Goal: Transaction & Acquisition: Download file/media

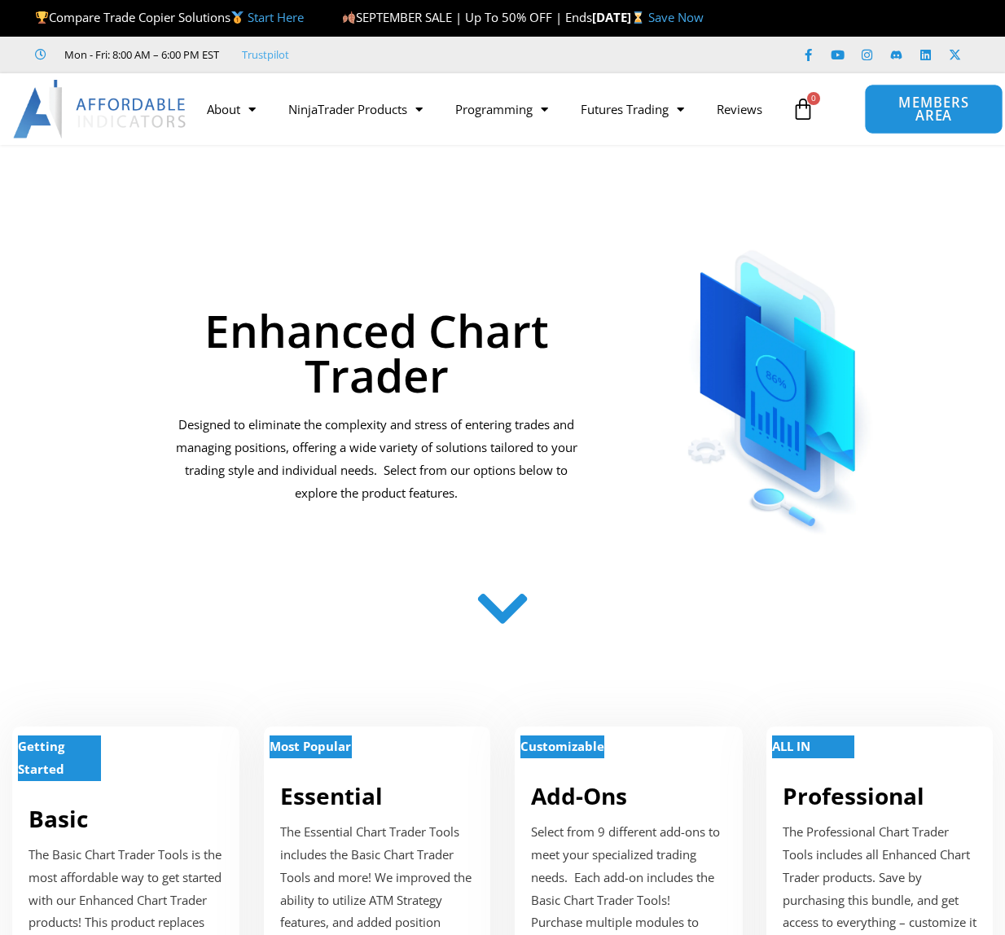
click at [908, 103] on span "MEMBERS AREA" at bounding box center [933, 109] width 101 height 27
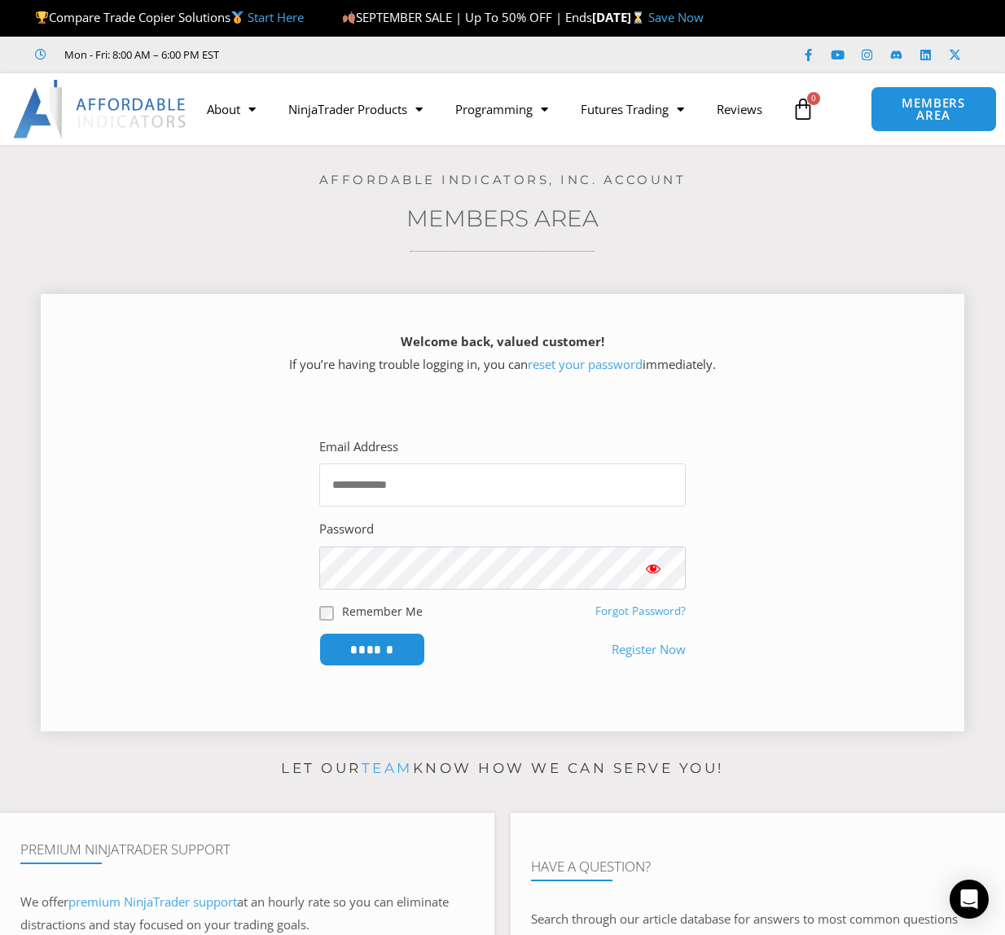
click at [396, 493] on input "Email Address" at bounding box center [502, 485] width 367 height 43
type input "**********"
click at [386, 643] on input "******" at bounding box center [373, 649] width 112 height 35
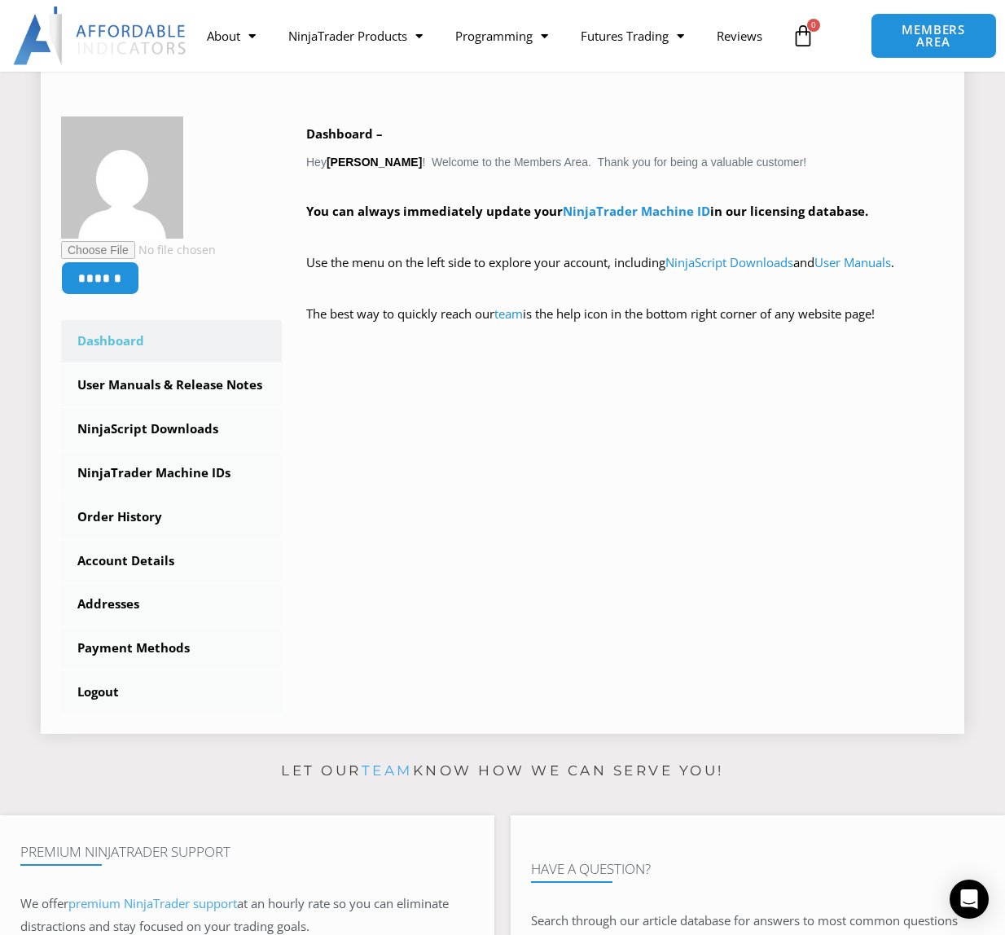
scroll to position [244, 0]
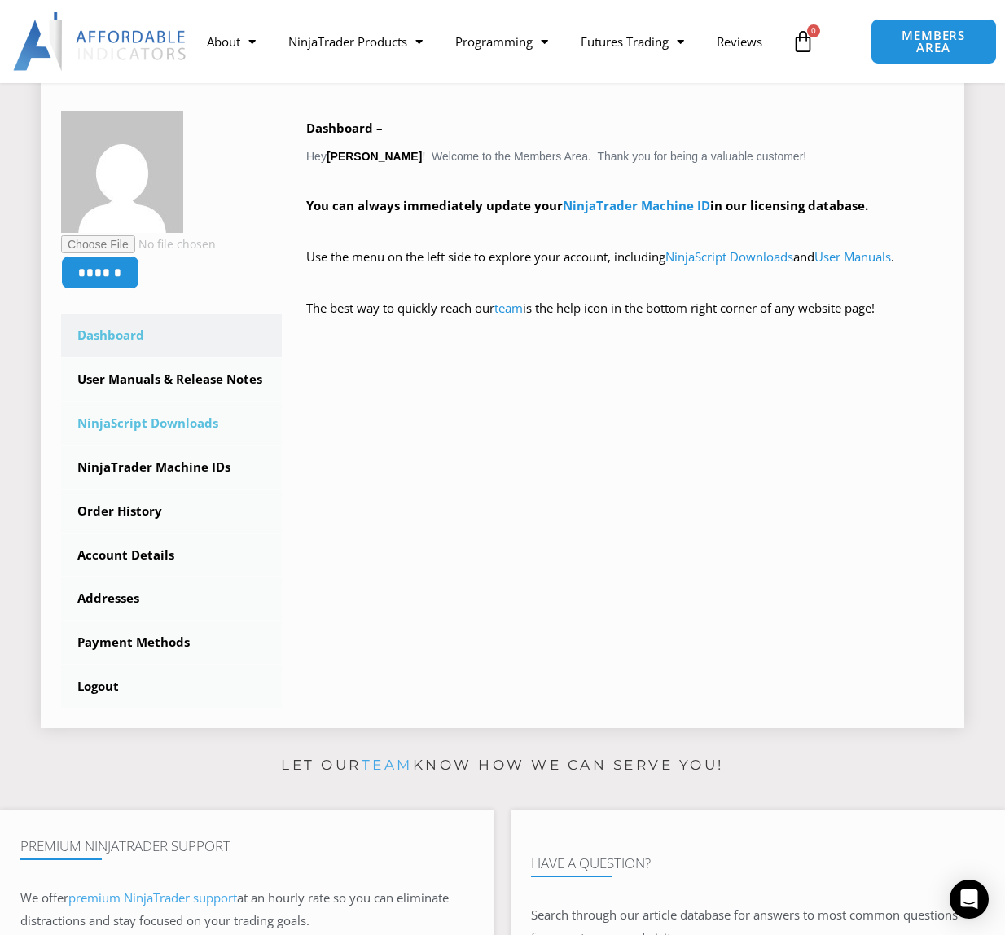
click at [187, 423] on link "NinjaScript Downloads" at bounding box center [171, 424] width 221 height 42
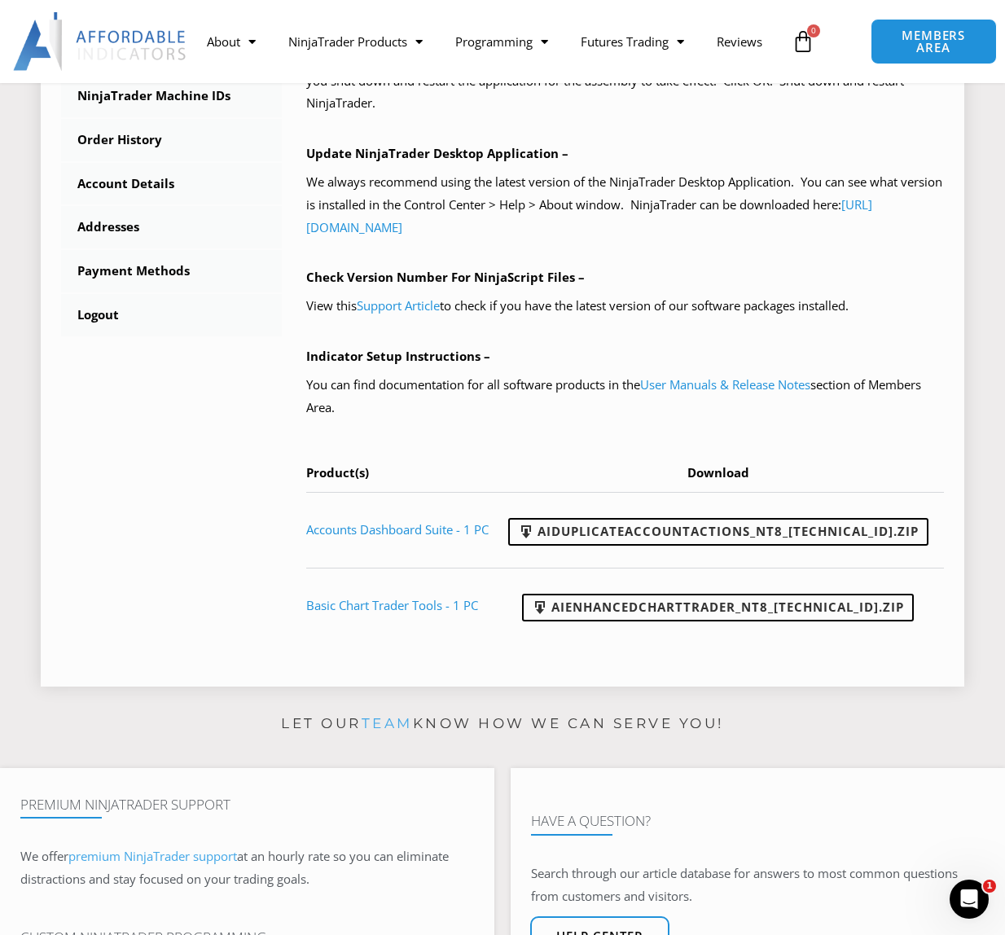
scroll to position [652, 0]
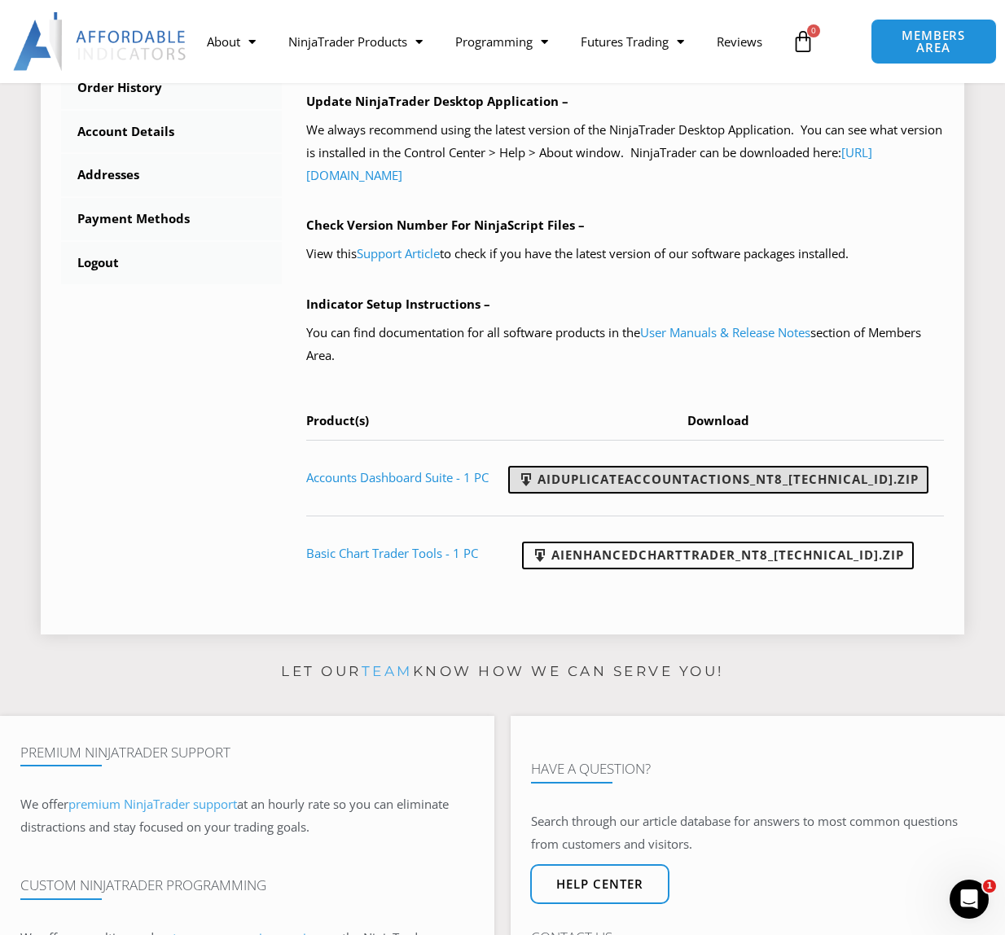
click at [750, 485] on link "AIDuplicateAccountActions_NT8_25.9.24.1.zip" at bounding box center [718, 480] width 420 height 28
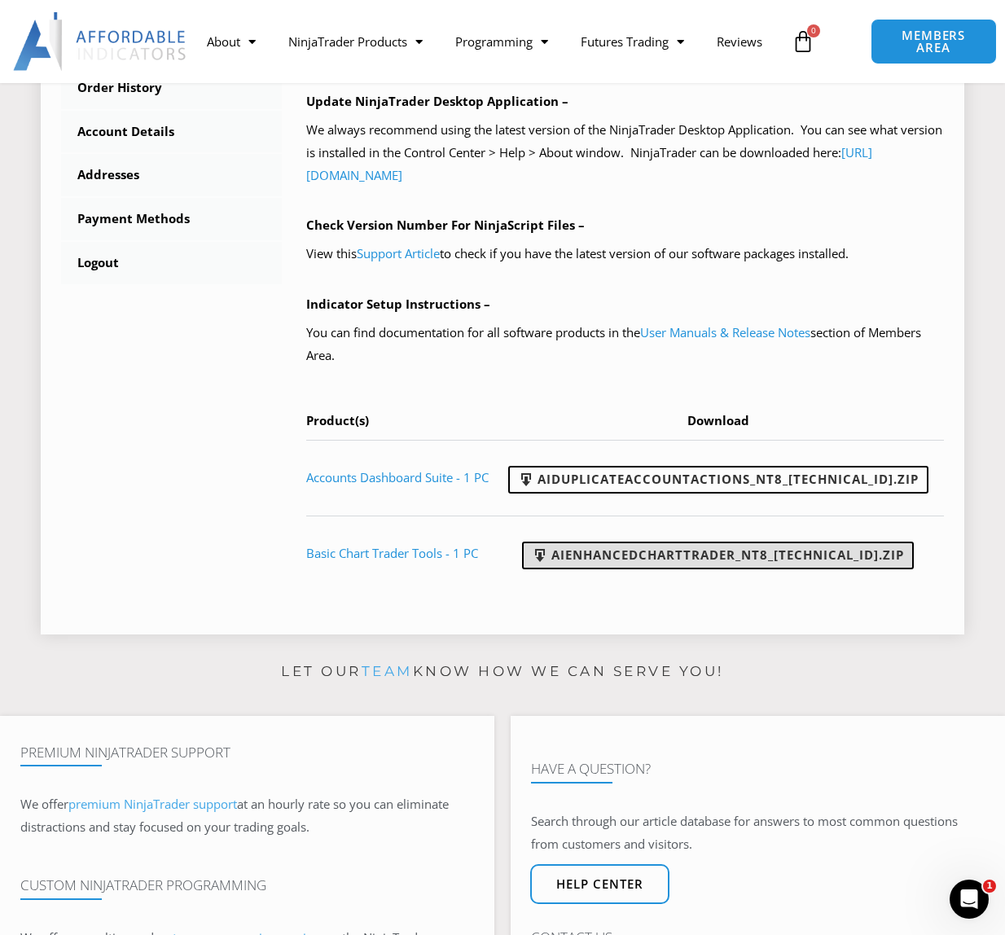
click at [703, 558] on link "AIEnhancedChartTrader_NT8_25.1.31.1.zip" at bounding box center [718, 556] width 392 height 28
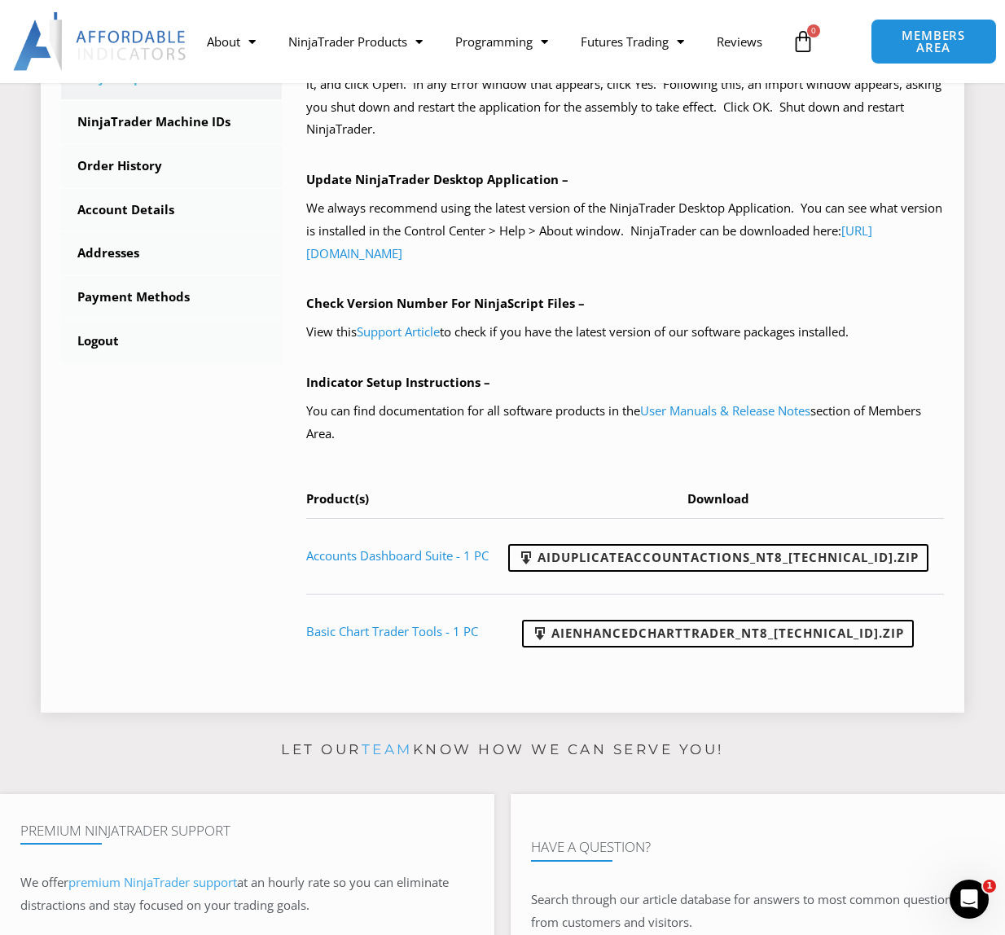
scroll to position [244, 0]
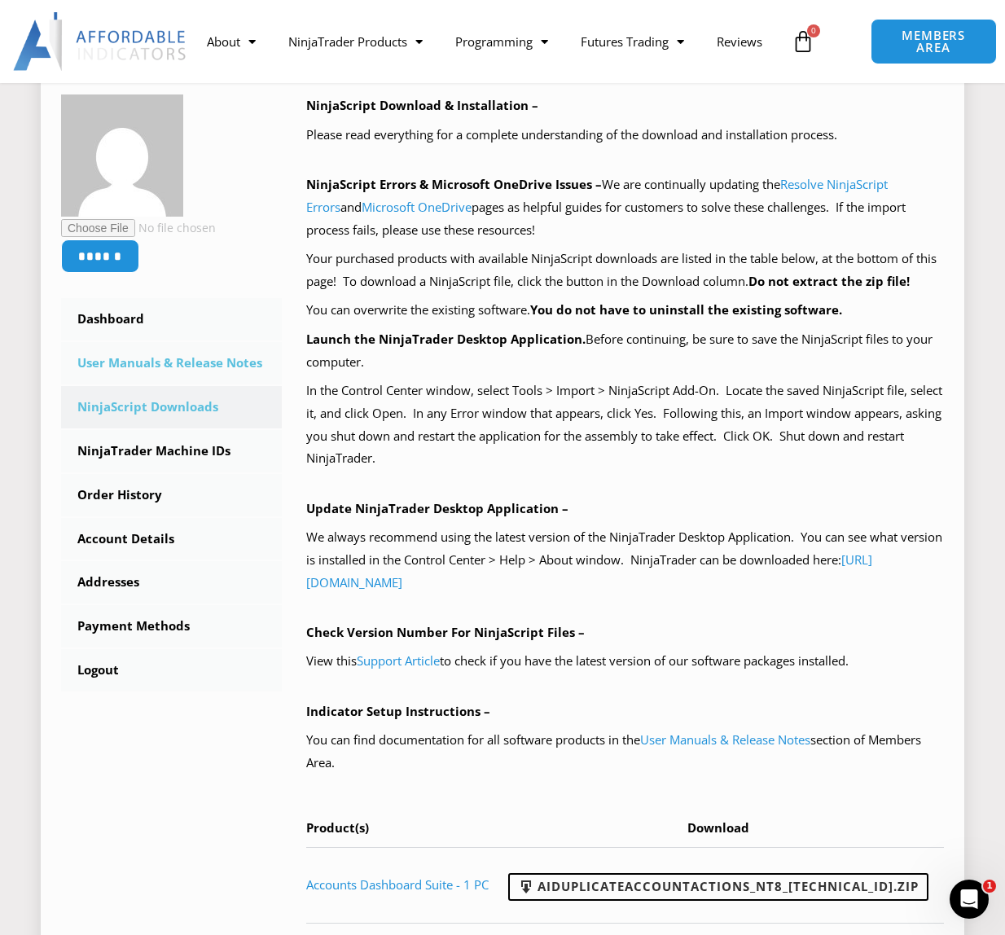
click at [174, 370] on link "User Manuals & Release Notes" at bounding box center [171, 363] width 221 height 42
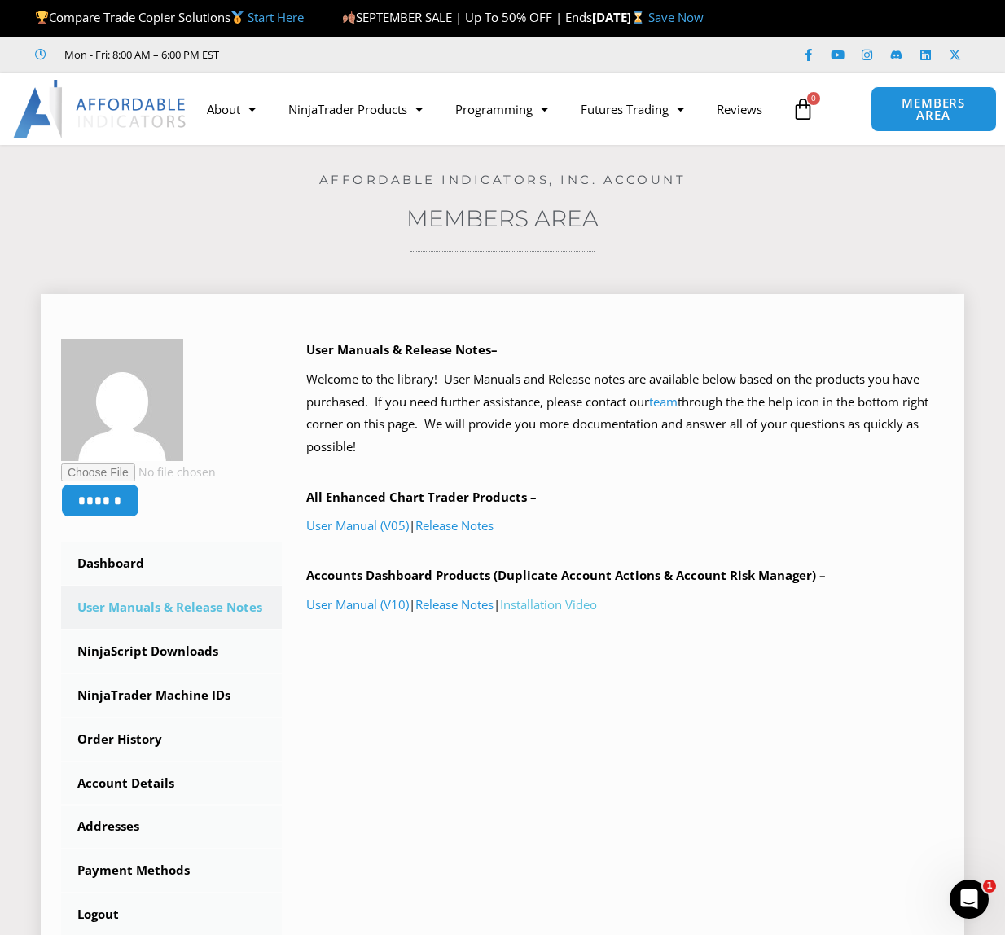
click at [569, 609] on link "Installation Video" at bounding box center [548, 604] width 97 height 16
